Goal: Task Accomplishment & Management: Manage account settings

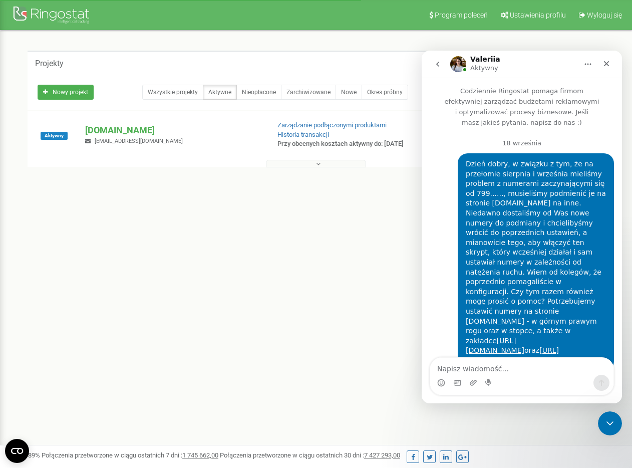
scroll to position [3557, 0]
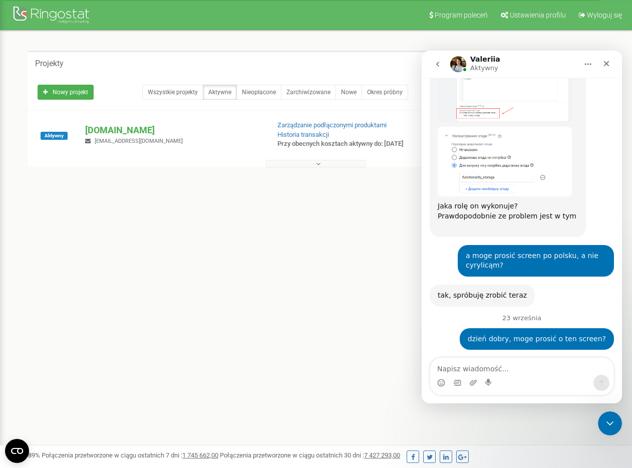
click at [374, 41] on div "Projekty Nowy projekt Wszystkie projekty Aktywne Nieopłacone Zarchiwizowane Now…" at bounding box center [316, 127] width 617 height 192
click at [590, 64] on icon "Główna" at bounding box center [588, 65] width 7 height 2
click at [435, 62] on icon "go back" at bounding box center [438, 64] width 8 height 8
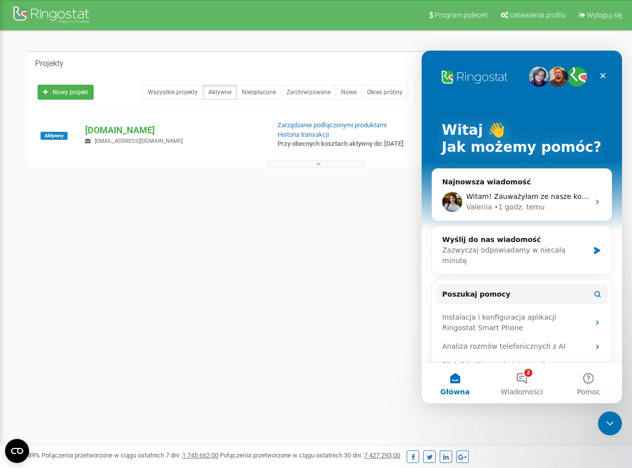
click at [351, 52] on div "Projekty" at bounding box center [316, 63] width 577 height 24
click at [598, 74] on div "Zamknij" at bounding box center [603, 76] width 18 height 18
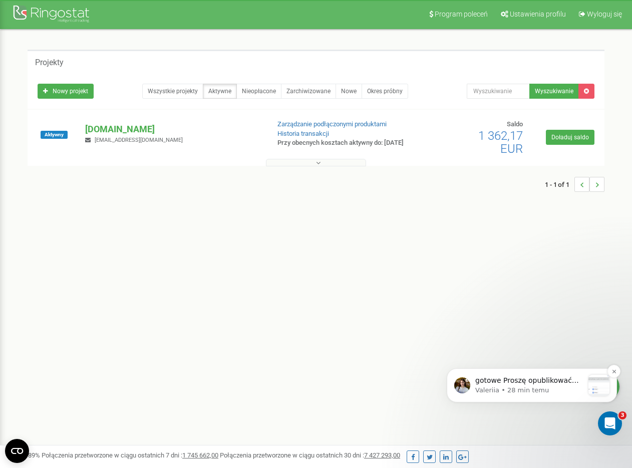
click at [501, 386] on p "Valeriia • 28 min temu" at bounding box center [529, 390] width 108 height 9
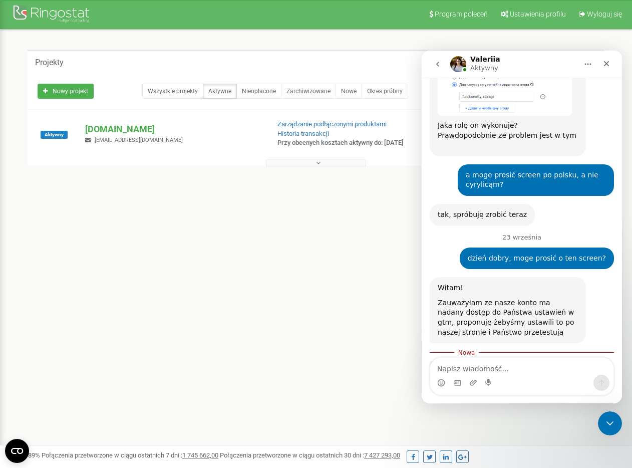
scroll to position [3662, 0]
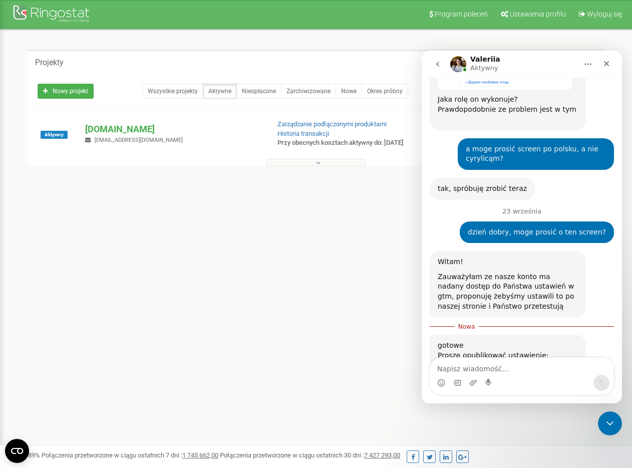
click at [502, 390] on img "Valeriia mówi…" at bounding box center [505, 408] width 134 height 36
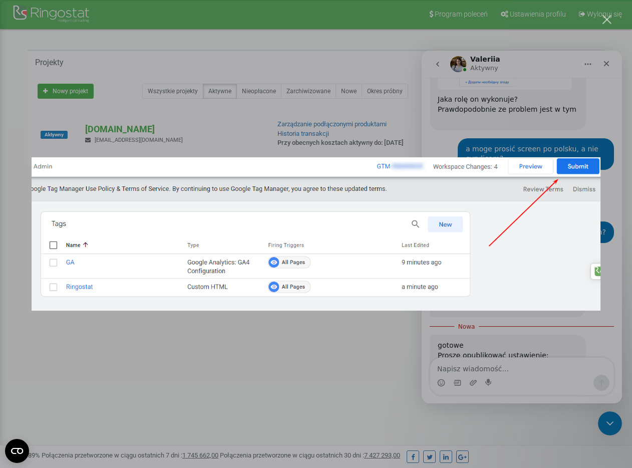
scroll to position [0, 0]
click at [464, 344] on div "Komunikator Intercom" at bounding box center [316, 234] width 632 height 468
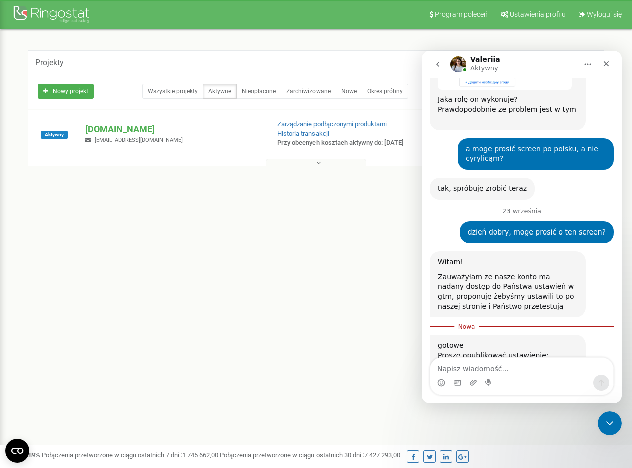
click at [490, 390] on img "Valeriia mówi…" at bounding box center [505, 408] width 134 height 36
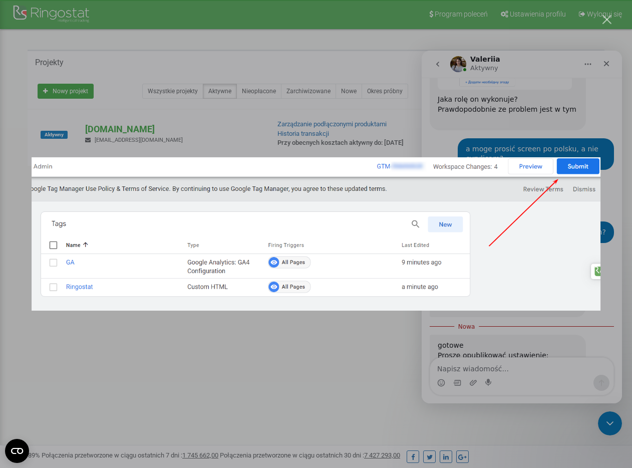
click at [287, 113] on div "Komunikator Intercom" at bounding box center [316, 234] width 632 height 468
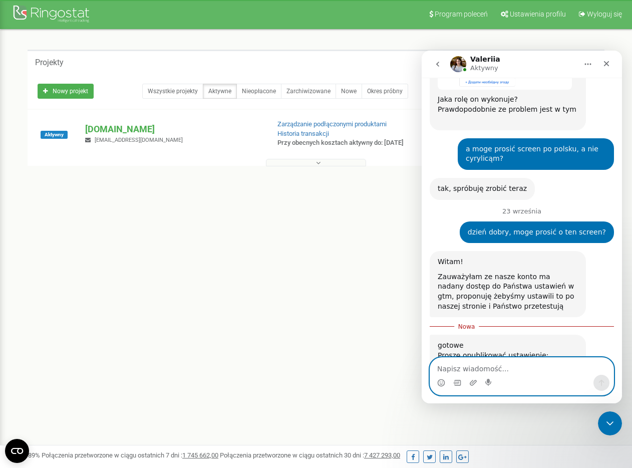
click at [497, 371] on textarea "Napisz wiadomość..." at bounding box center [521, 365] width 183 height 17
type textarea "zrobione"
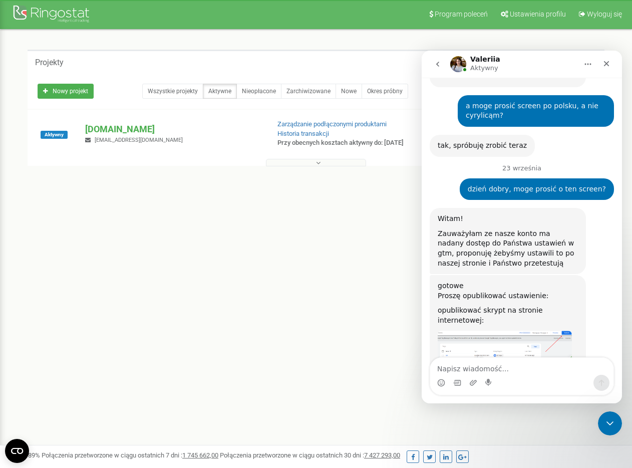
scroll to position [3705, 0]
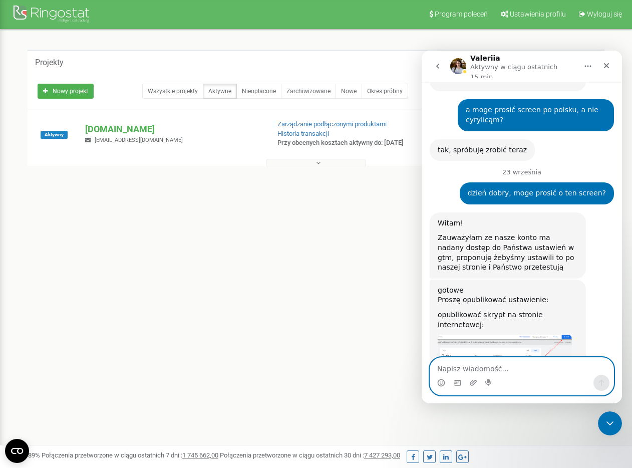
click at [457, 369] on textarea "Napisz wiadomość..." at bounding box center [521, 365] width 183 height 17
type textarea "weszłam z incognito i [DATE] stary numer"
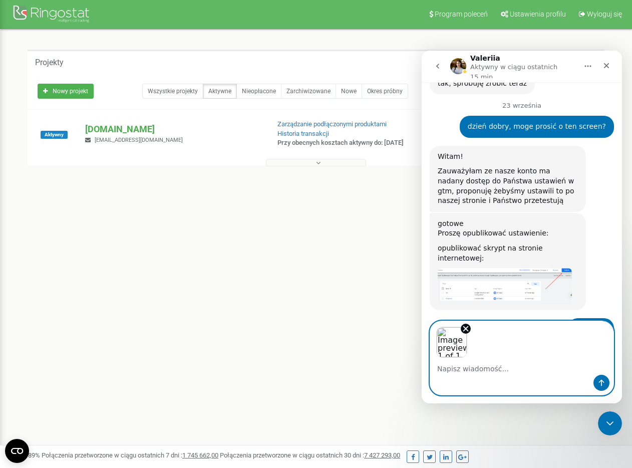
scroll to position [3772, 0]
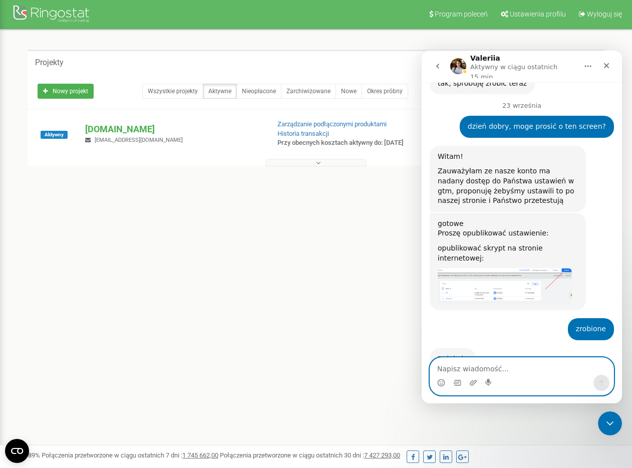
drag, startPoint x: 488, startPoint y: 363, endPoint x: 605, endPoint y: 361, distance: 117.2
click at [489, 363] on textarea "Napisz wiadomość..." at bounding box center [521, 365] width 183 height 17
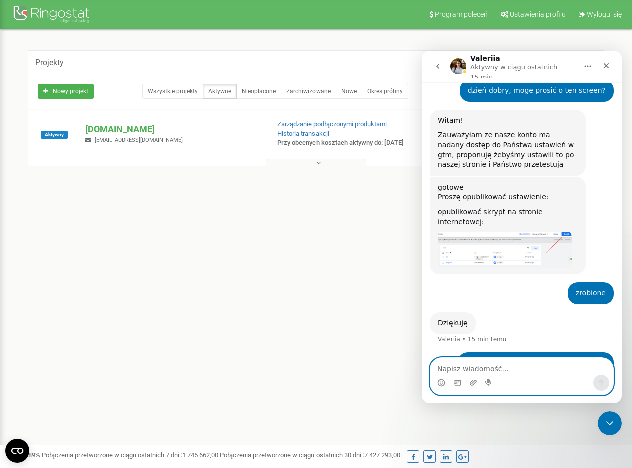
scroll to position [3811, 0]
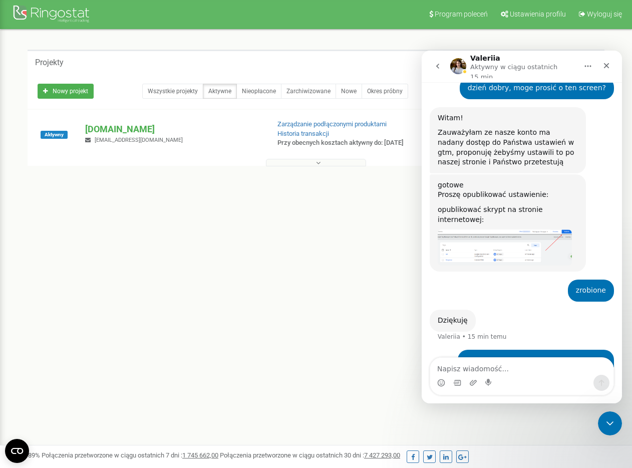
click at [288, 339] on div "Program poleceń Ustawienia profilu Wyloguj się Projekty Nowy projekt Wszystkie …" at bounding box center [316, 299] width 632 height 601
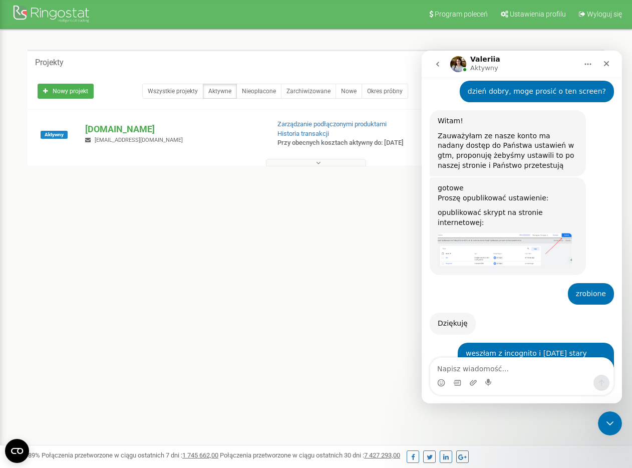
scroll to position [3802, 0]
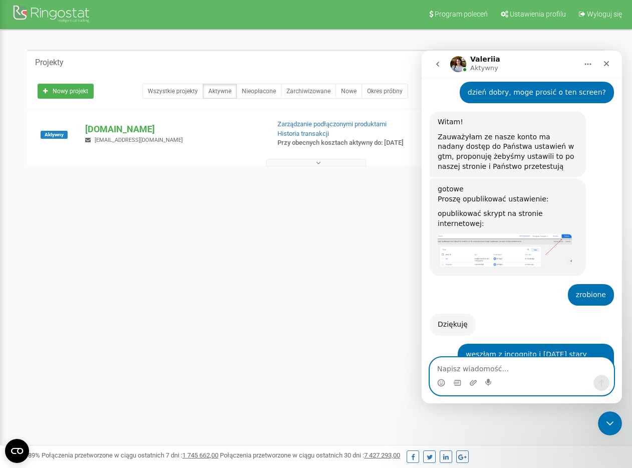
click at [510, 367] on textarea "Napisz wiadomość..." at bounding box center [521, 365] width 183 height 17
type textarea "ok"
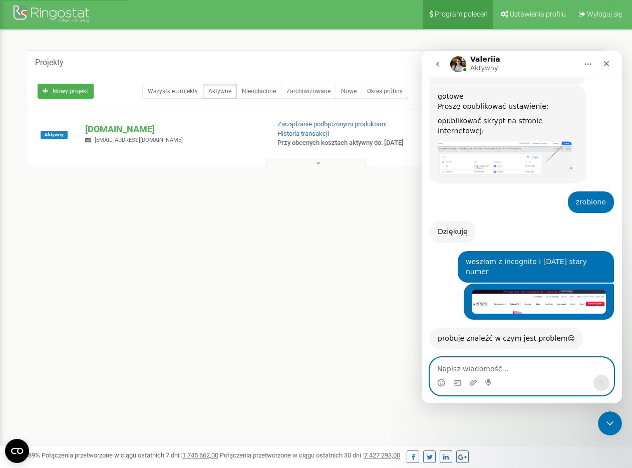
scroll to position [3906, 0]
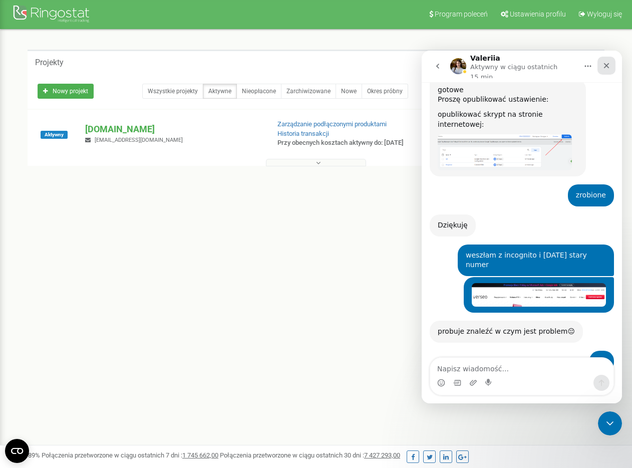
click at [604, 62] on icon "Zamknij" at bounding box center [606, 66] width 8 height 8
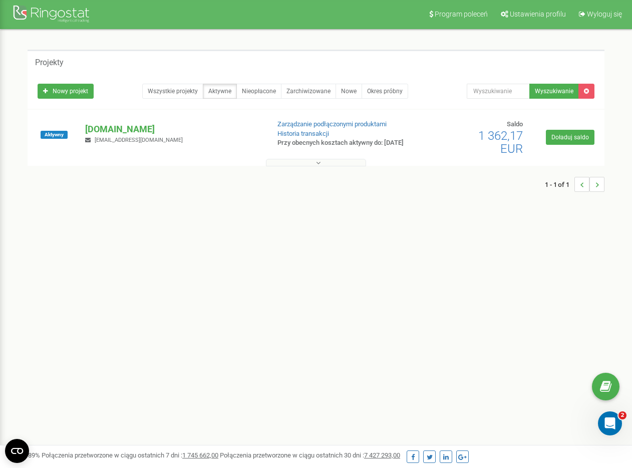
drag, startPoint x: 474, startPoint y: 134, endPoint x: 528, endPoint y: 132, distance: 54.1
click at [528, 132] on div "Saldo 1 362,17 EUR" at bounding box center [495, 138] width 72 height 36
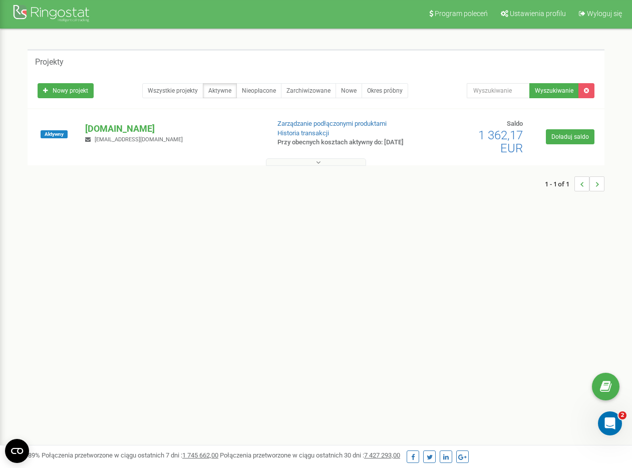
copy span "1 362,17"
click at [325, 165] on button at bounding box center [317, 162] width 100 height 8
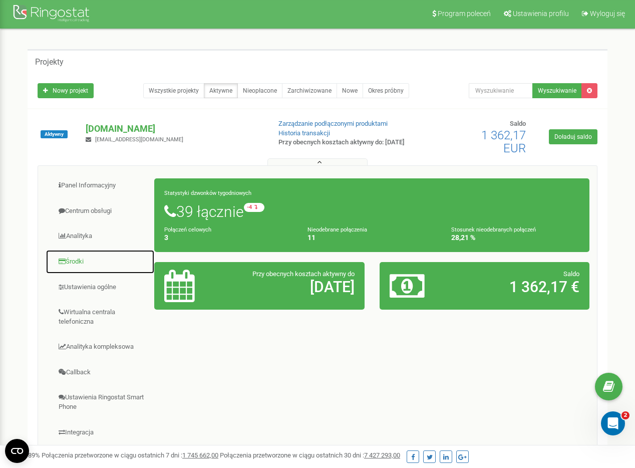
click at [82, 263] on link "Środki" at bounding box center [100, 261] width 109 height 25
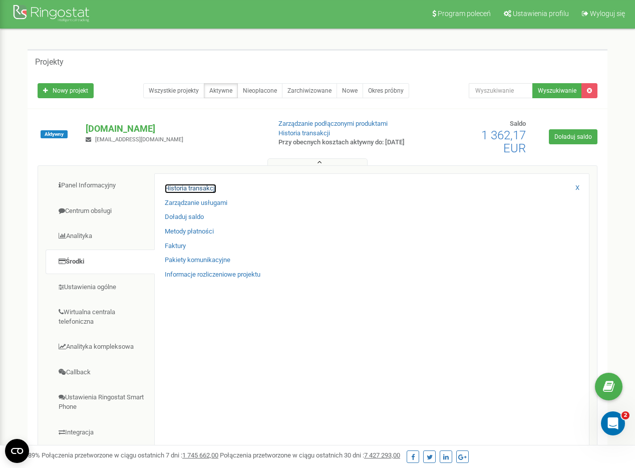
click at [186, 186] on link "Historia transakcji" at bounding box center [191, 189] width 52 height 10
